Goal: Task Accomplishment & Management: Manage account settings

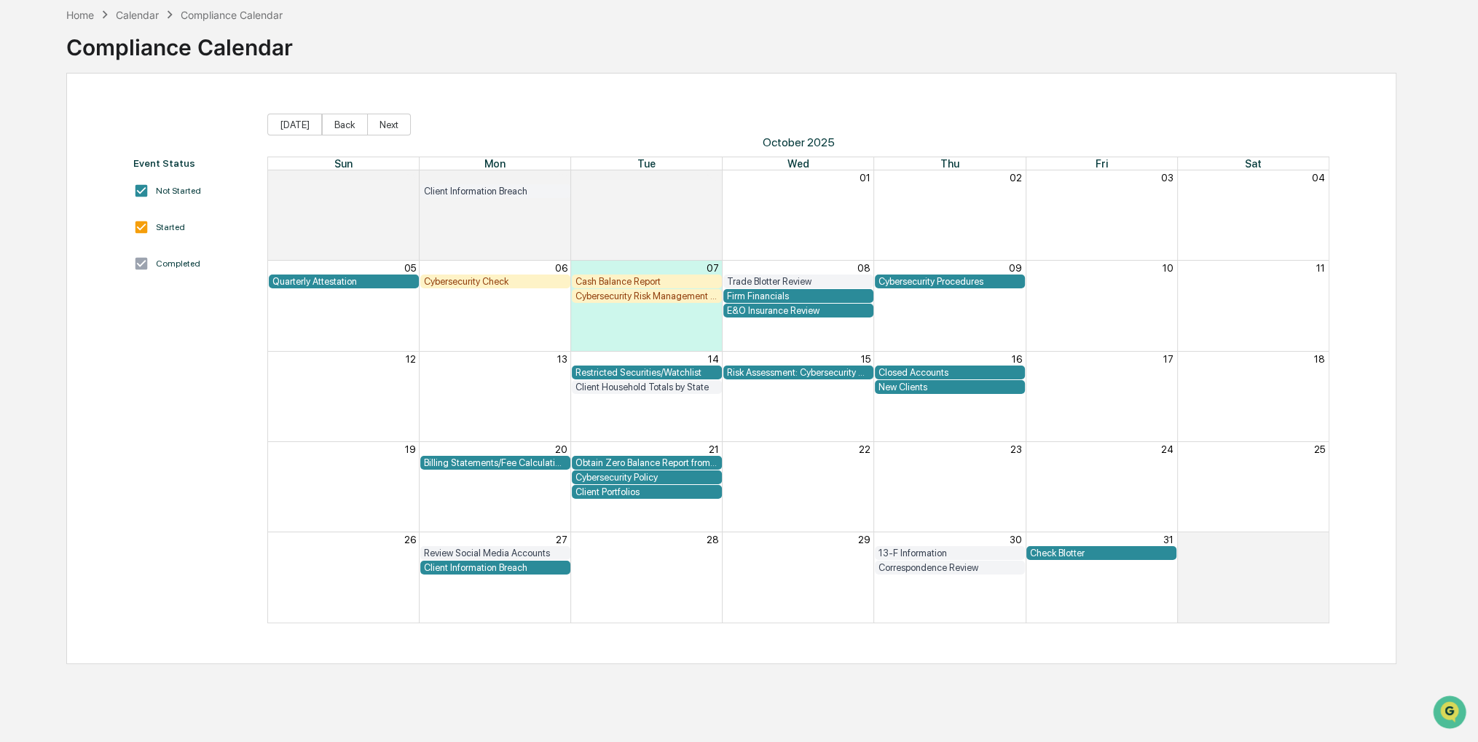
click at [79, 9] on div "Home" at bounding box center [80, 15] width 28 height 12
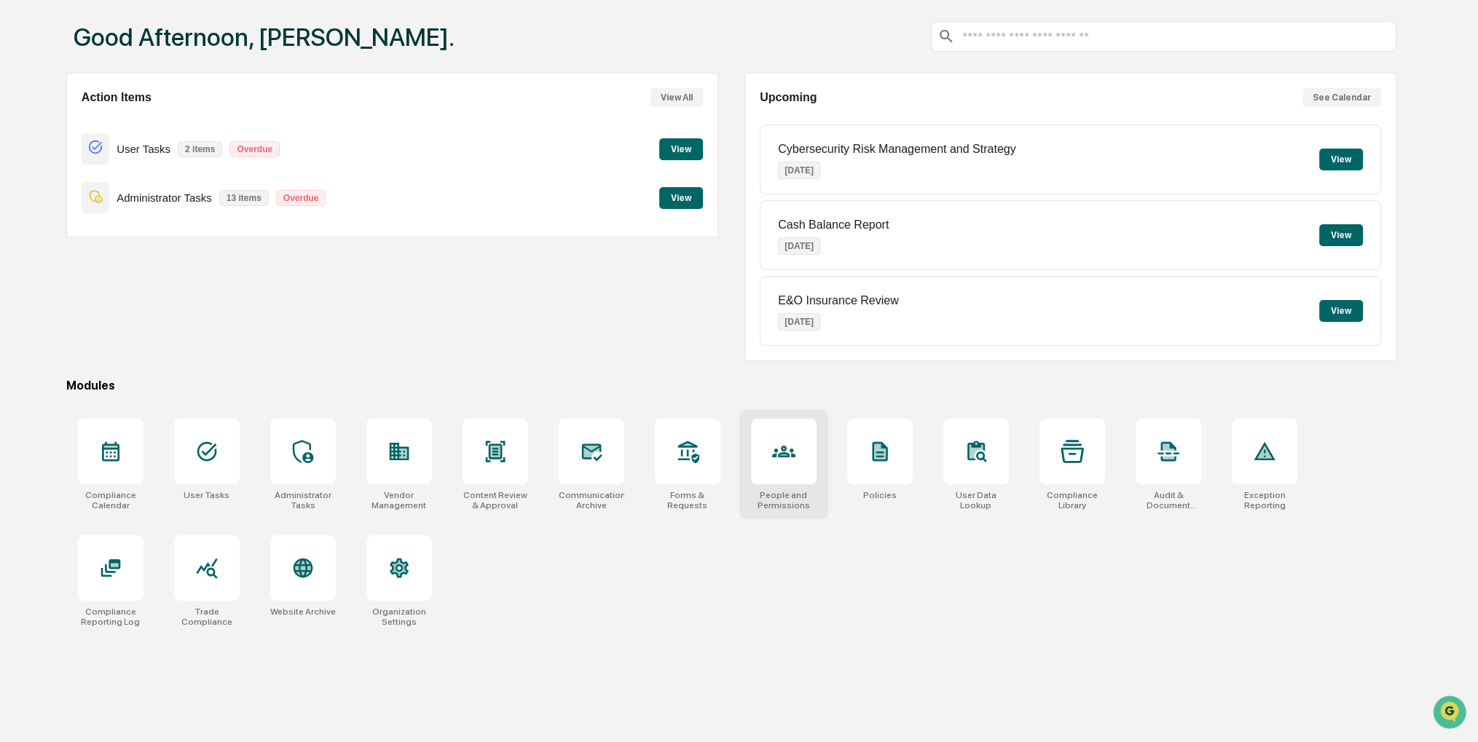
click at [810, 466] on div at bounding box center [784, 452] width 66 height 66
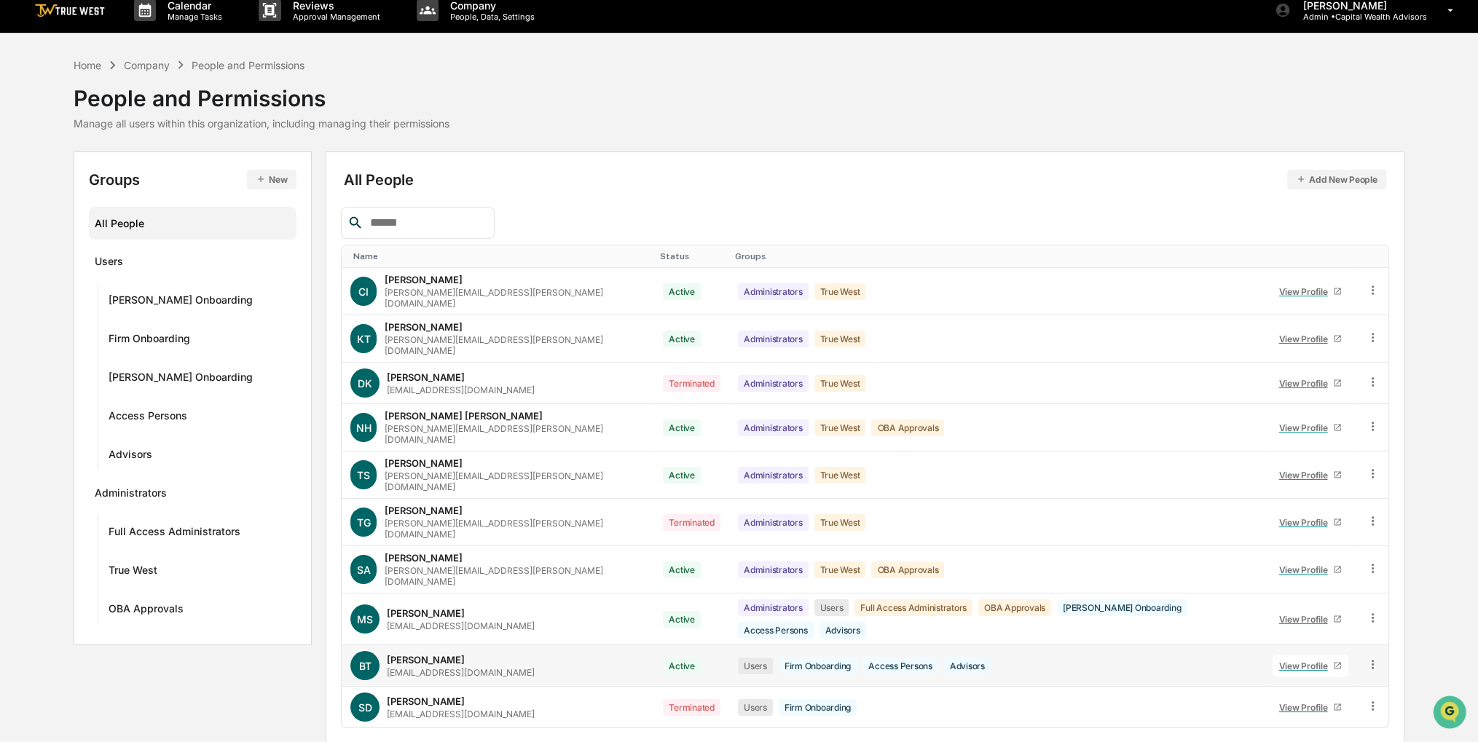
scroll to position [16, 0]
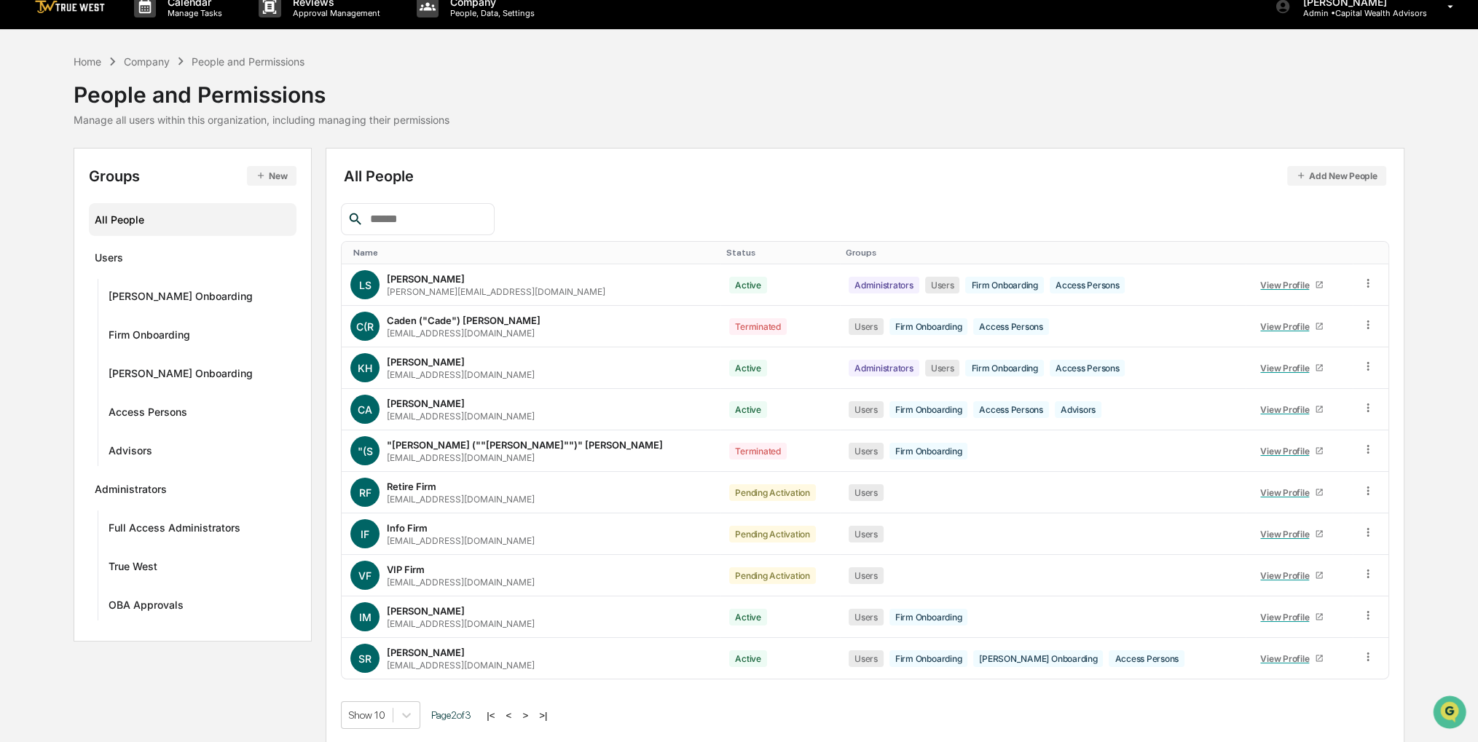
click at [526, 710] on button ">" at bounding box center [525, 716] width 15 height 12
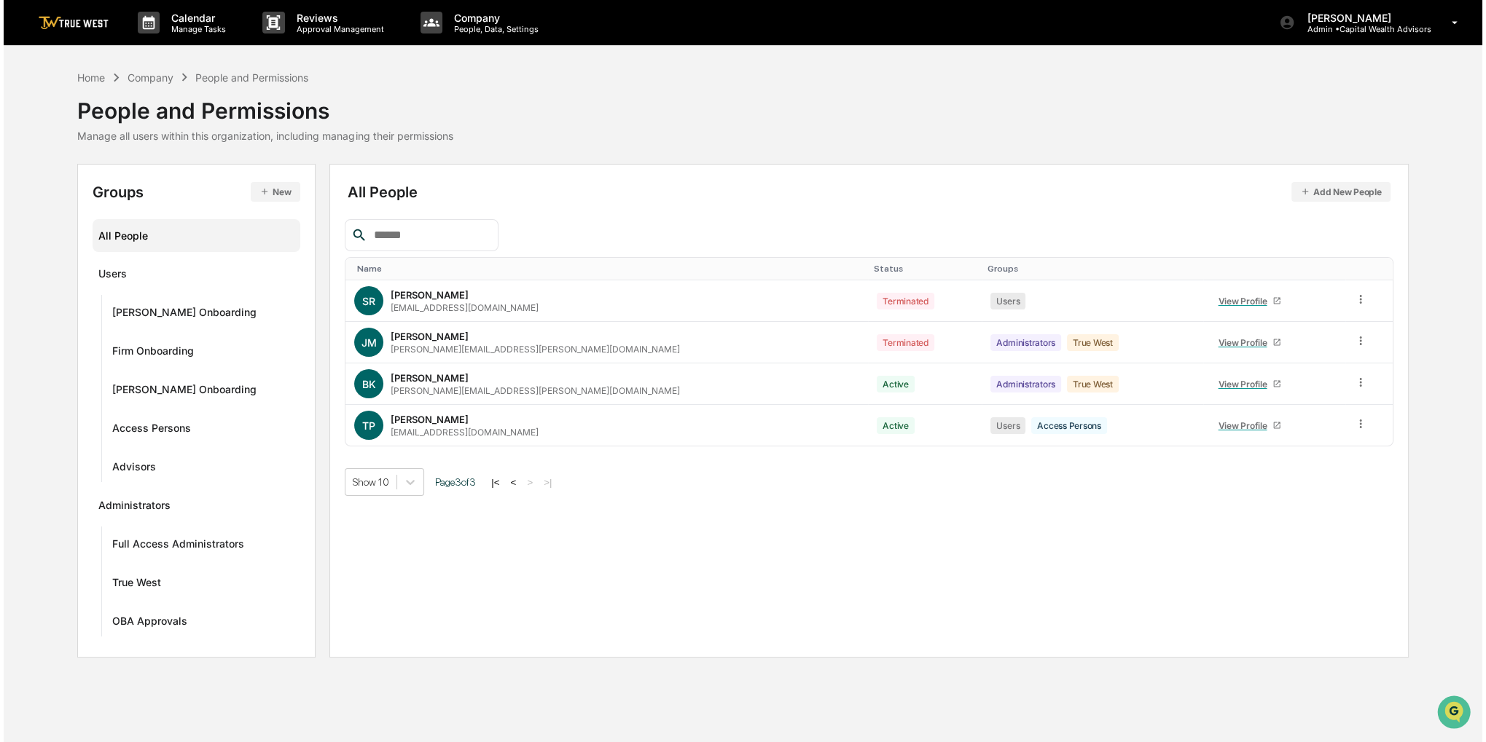
scroll to position [0, 0]
drag, startPoint x: 513, startPoint y: 630, endPoint x: 436, endPoint y: 613, distance: 78.3
click at [436, 613] on div "All People Add New People Name Status Groups SR Sam Rios-Lazo samrioslazo@capit…" at bounding box center [869, 411] width 1084 height 494
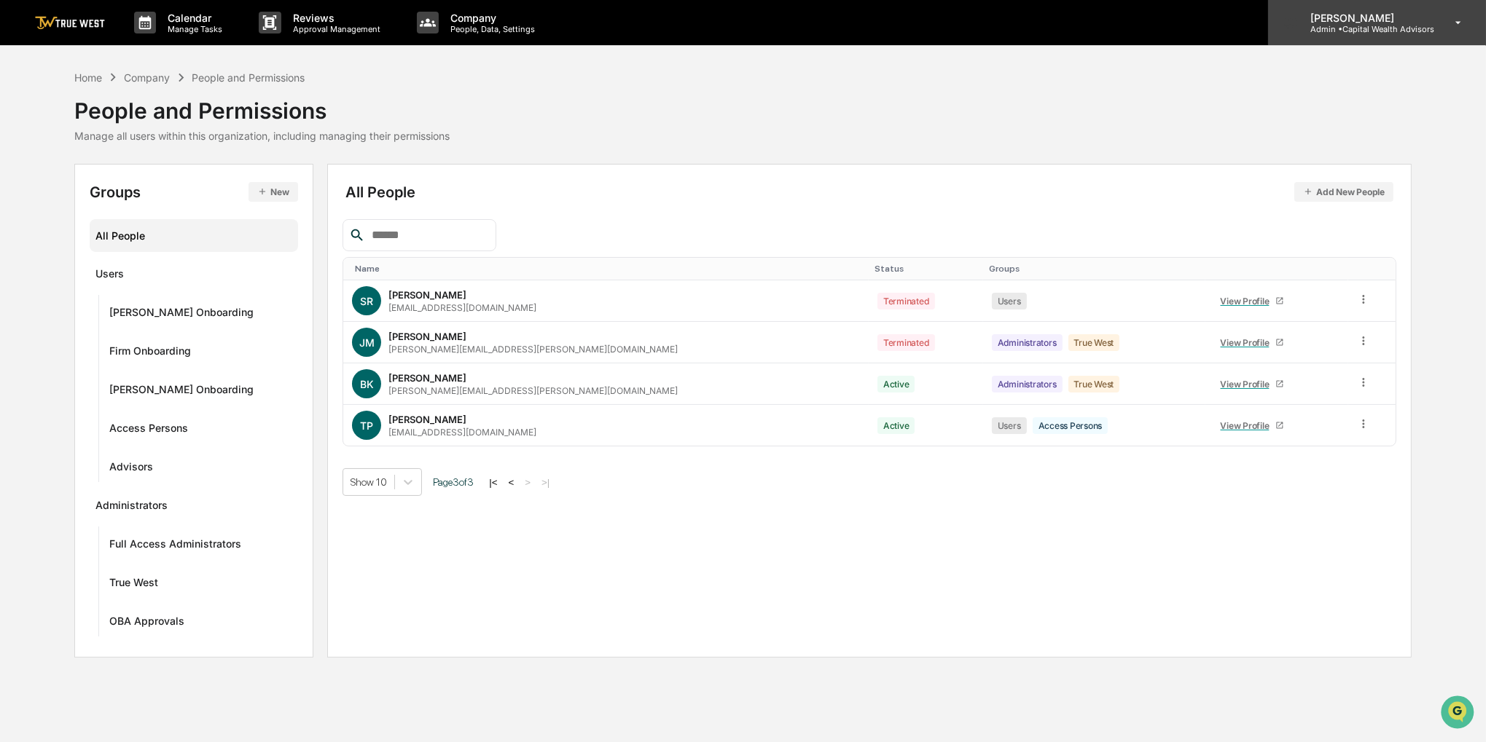
click at [1370, 8] on div "Sigrid Alegria Admin • Capital Wealth Advisors" at bounding box center [1377, 22] width 218 height 45
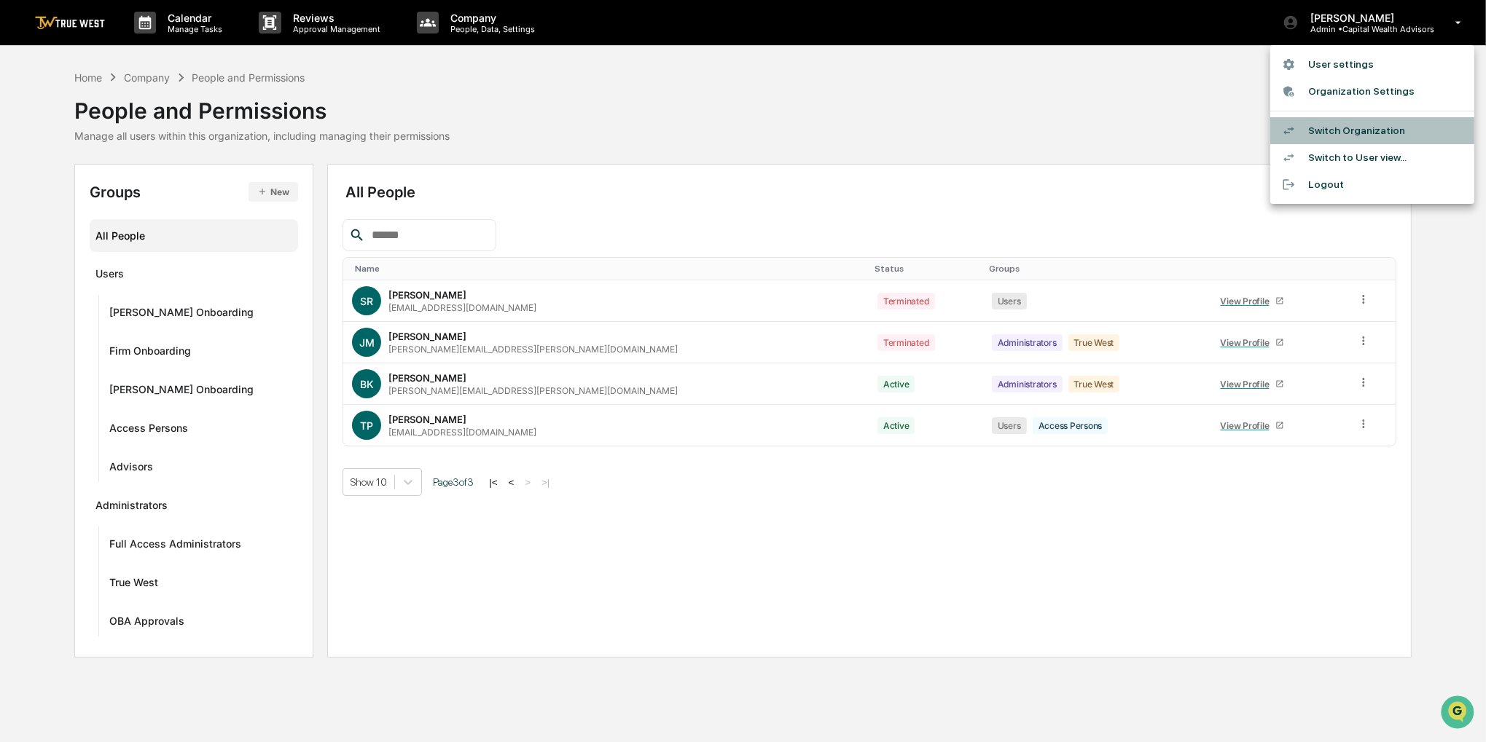
click at [1364, 122] on li "Switch Organization" at bounding box center [1372, 130] width 204 height 27
